Goal: Obtain resource: Download file/media

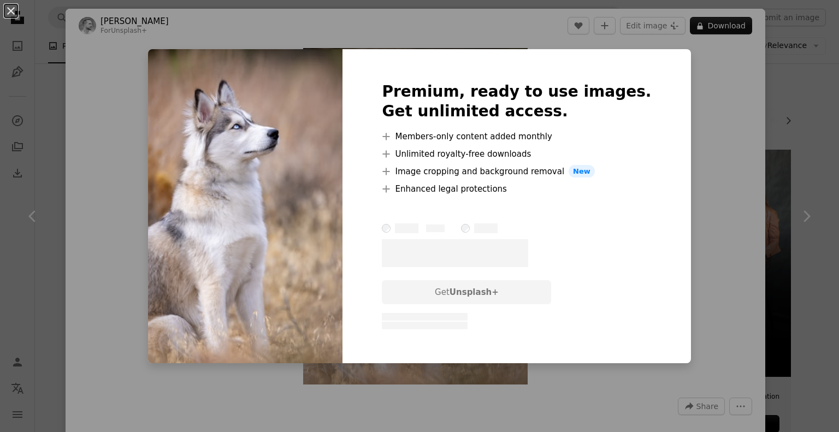
scroll to position [6242, 0]
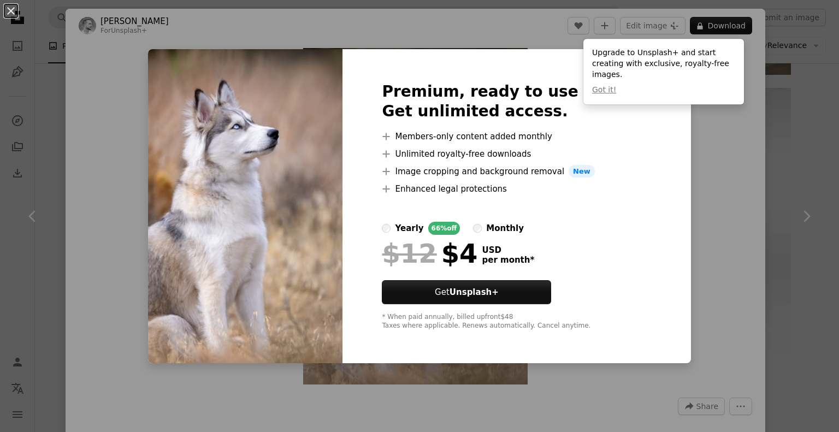
click at [694, 158] on div "An X shape Premium, ready to use images. Get unlimited access. A plus sign Memb…" at bounding box center [419, 216] width 839 height 432
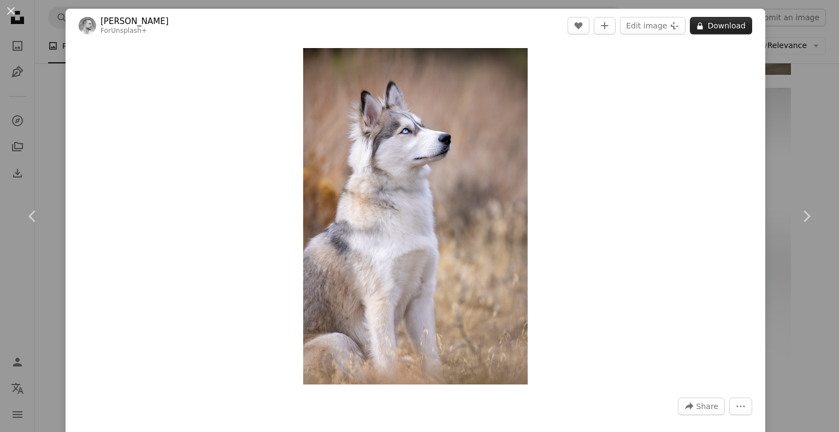
click at [714, 23] on button "A lock Download" at bounding box center [721, 25] width 62 height 17
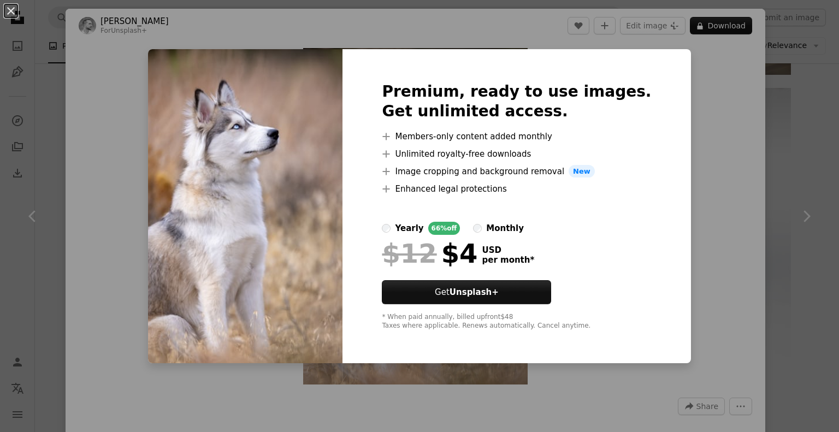
click at [719, 63] on div "An X shape Premium, ready to use images. Get unlimited access. A plus sign Memb…" at bounding box center [419, 216] width 839 height 432
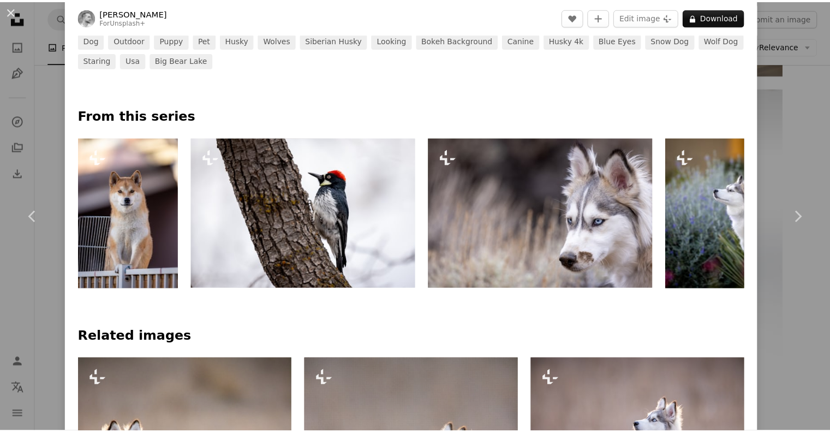
scroll to position [491, 0]
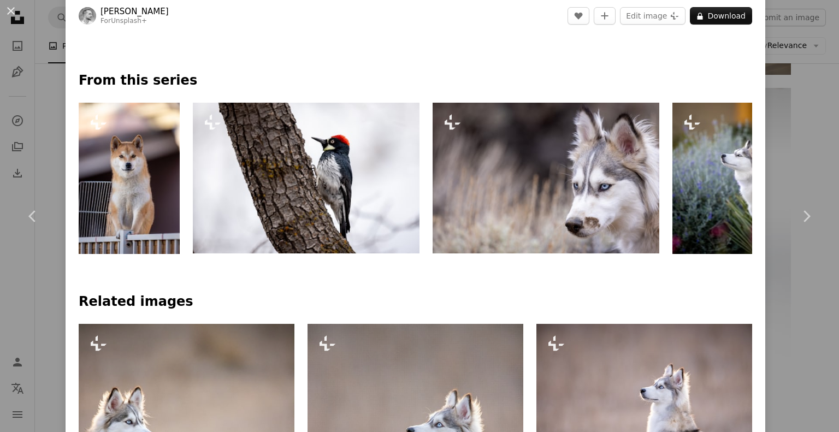
click at [21, 110] on div "An X shape Chevron left Chevron right [PERSON_NAME] For Unsplash+ A heart A plu…" at bounding box center [419, 216] width 839 height 432
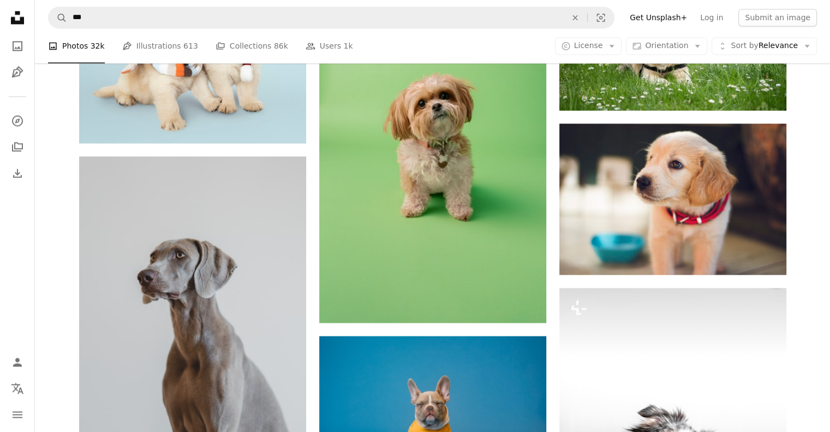
scroll to position [6023, 0]
